Goal: Complete application form

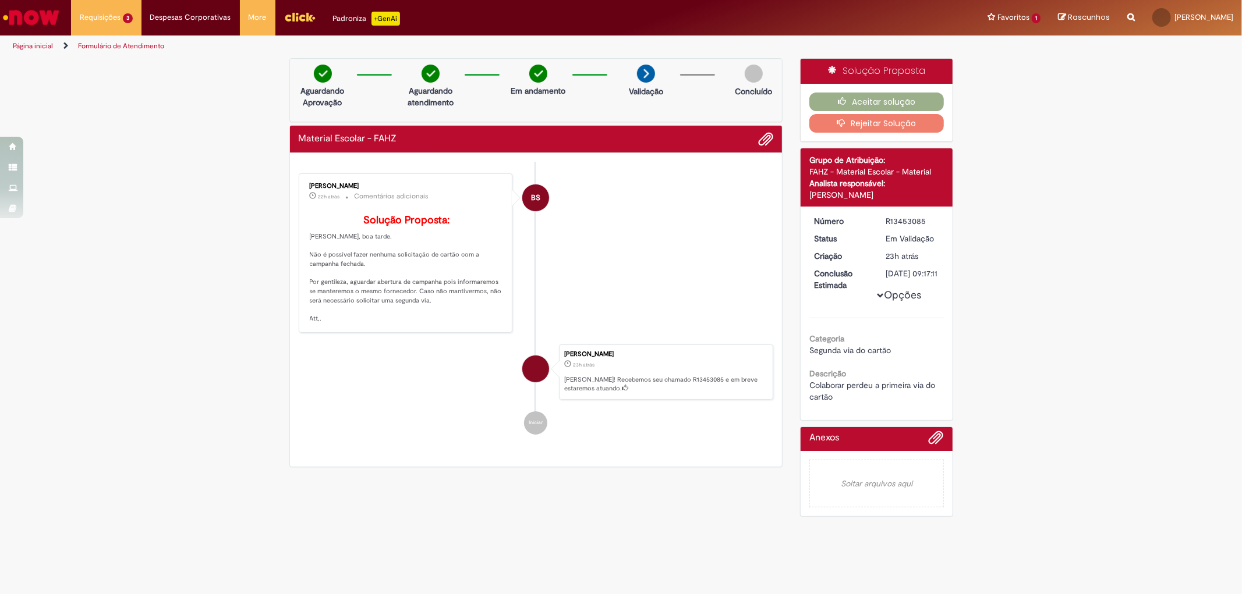
click at [686, 333] on li "BS Barbara Sanchez 22h atrás 22 horas atrás Comentários adicionais Solução Prop…" at bounding box center [536, 254] width 475 height 160
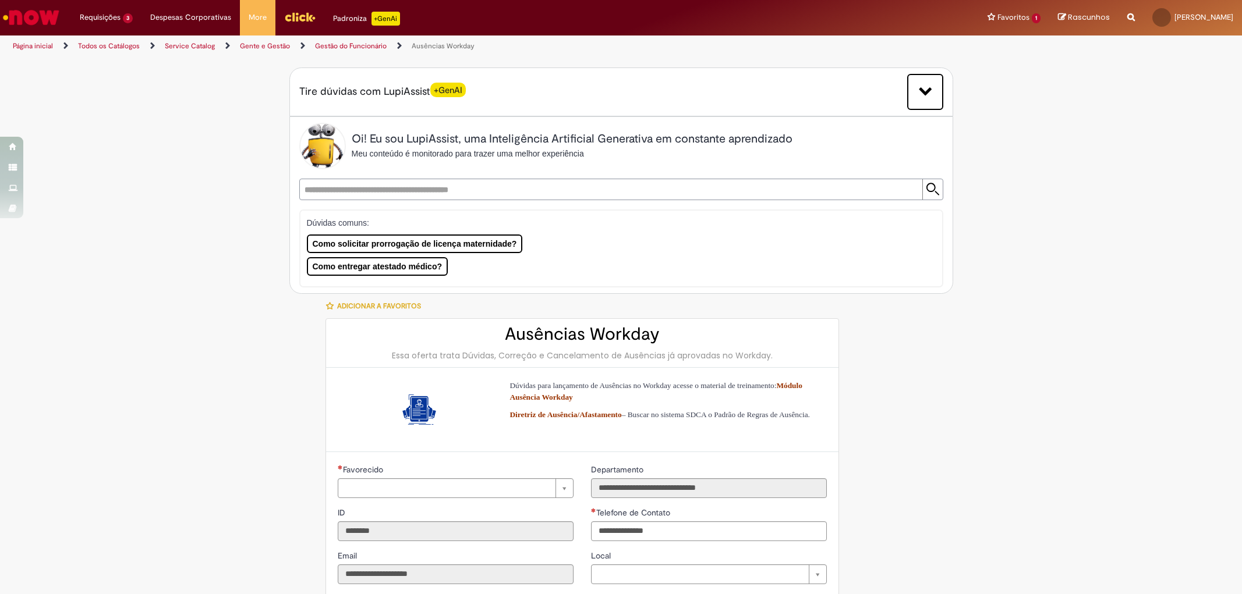
type input "**********"
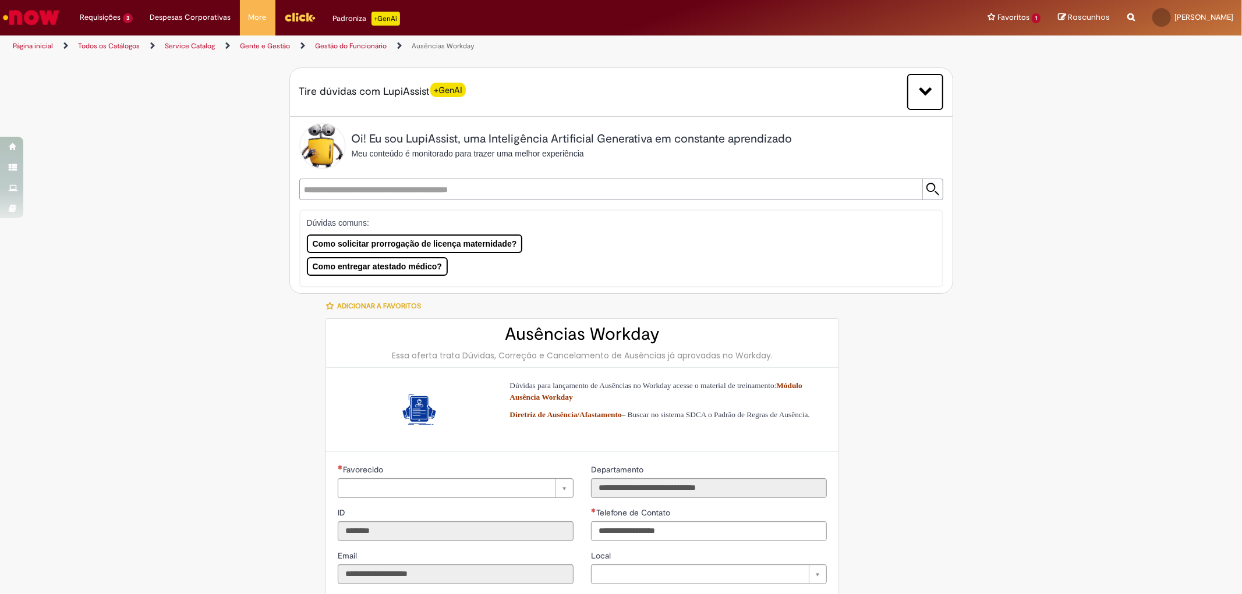
type input "**********"
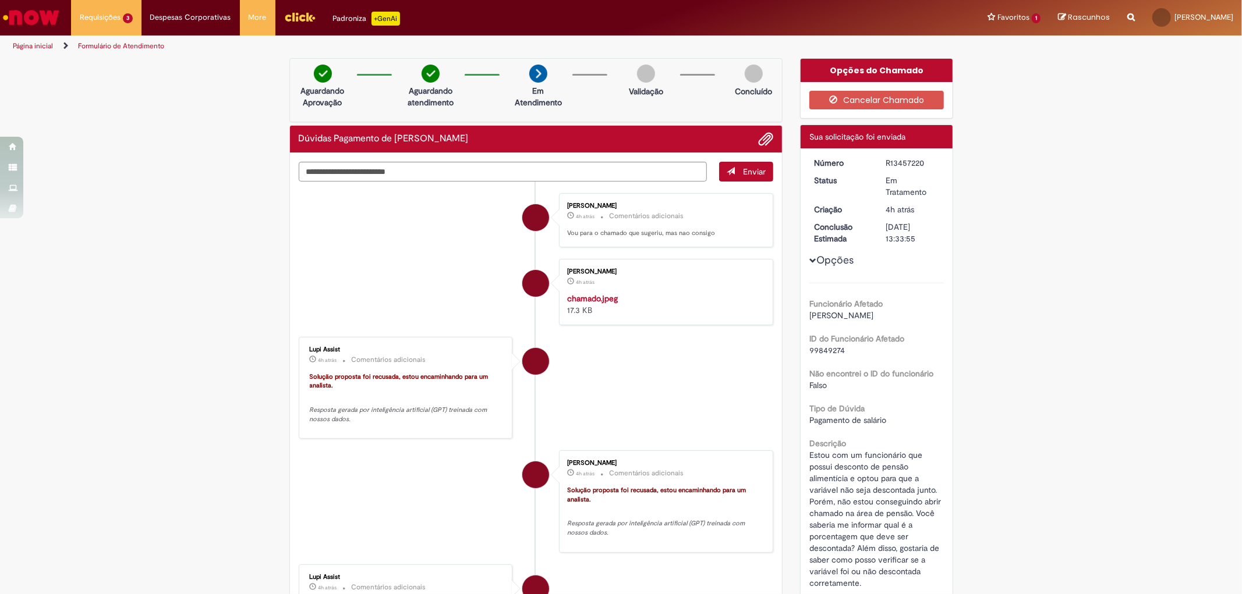
click at [299, 17] on img "Menu Cabeçalho" at bounding box center [299, 16] width 31 height 17
